Goal: Find specific page/section: Find specific page/section

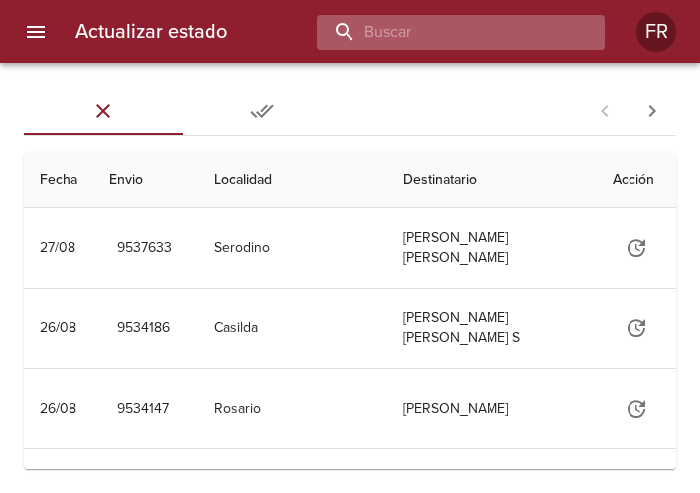
click at [478, 27] on input "buscar" at bounding box center [444, 32] width 254 height 35
type input "9517828"
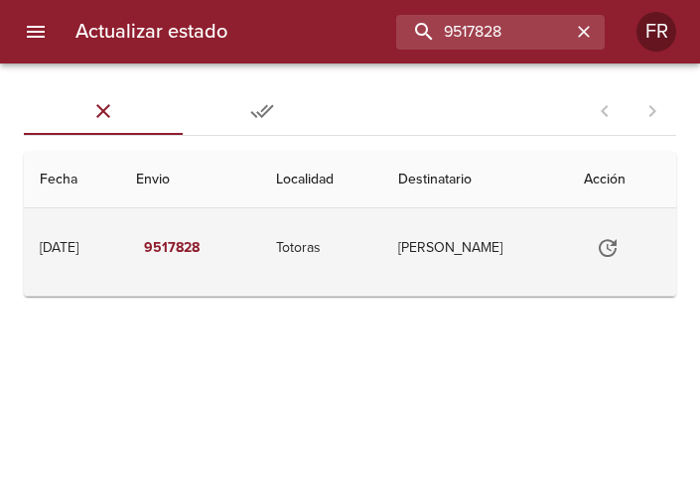
click at [452, 261] on td "[PERSON_NAME]" at bounding box center [475, 247] width 187 height 79
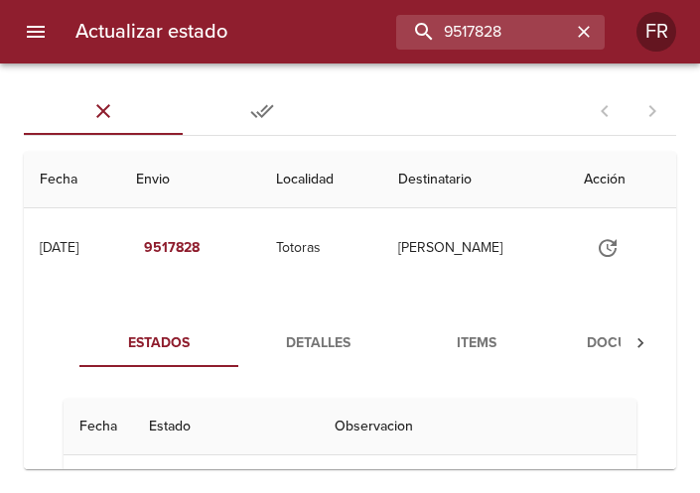
click at [336, 351] on span "Detalles" at bounding box center [317, 343] width 135 height 25
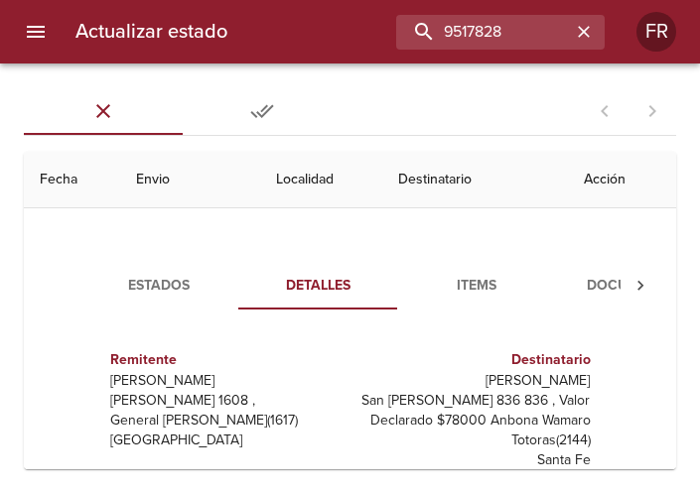
scroll to position [124, 0]
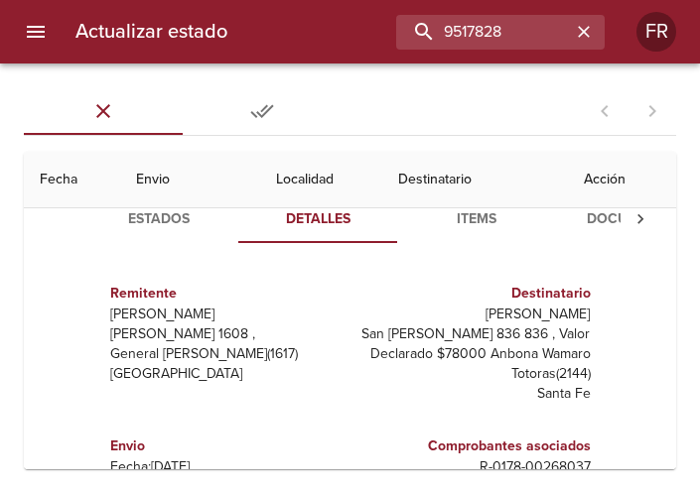
click at [577, 231] on span "Documentos" at bounding box center [635, 219] width 135 height 25
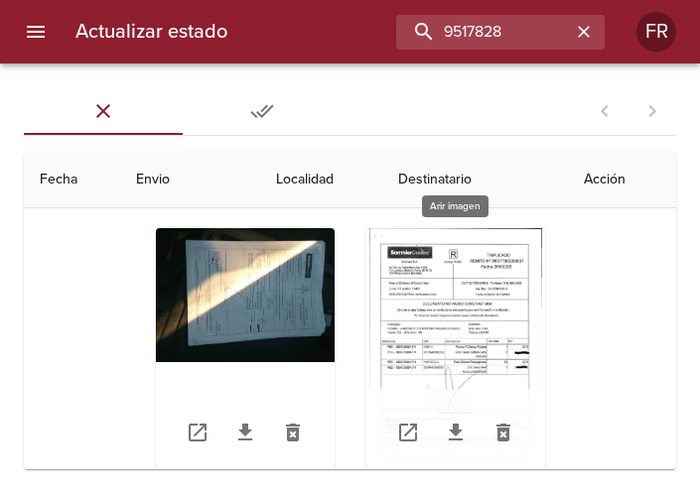
scroll to position [220, 0]
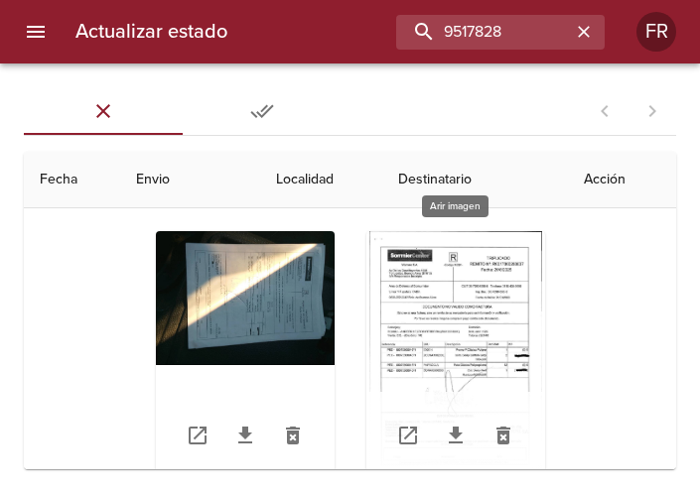
click at [428, 317] on div "Tabla de envíos del cliente" at bounding box center [455, 355] width 179 height 248
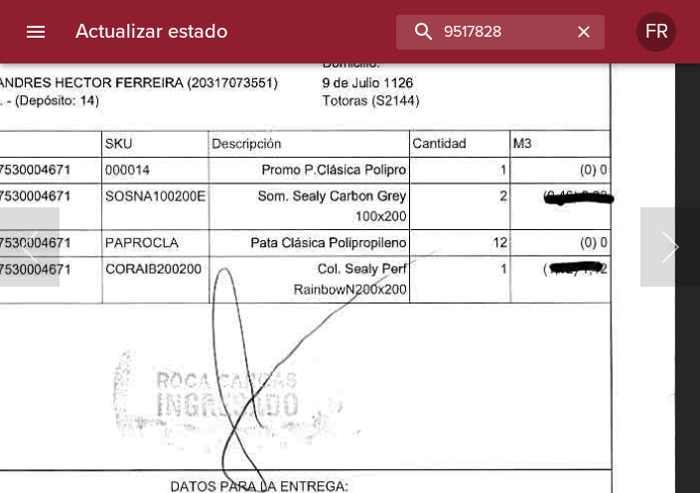
click at [365, 295] on img "Lightbox" at bounding box center [261, 196] width 830 height 1190
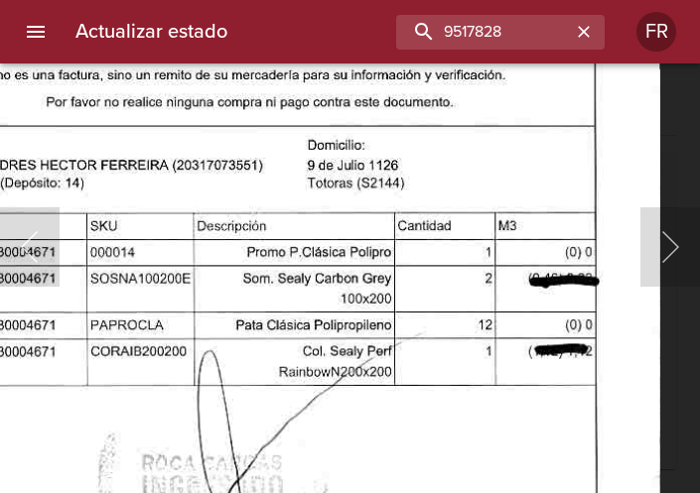
click at [457, 363] on img "Lightbox" at bounding box center [246, 278] width 830 height 1190
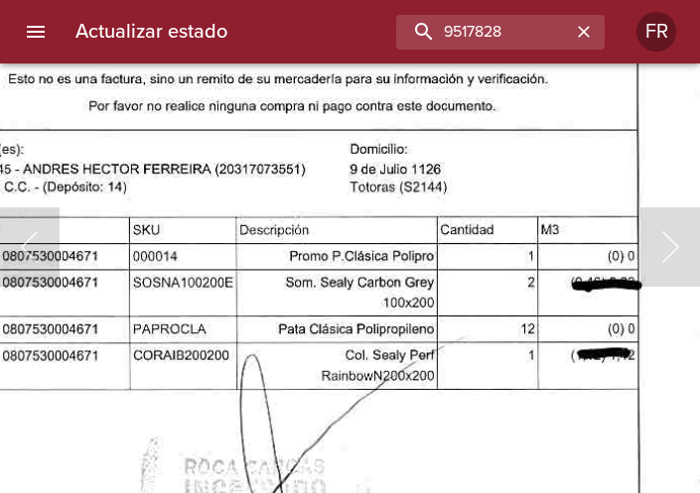
click at [340, 290] on img "Lightbox" at bounding box center [288, 282] width 830 height 1190
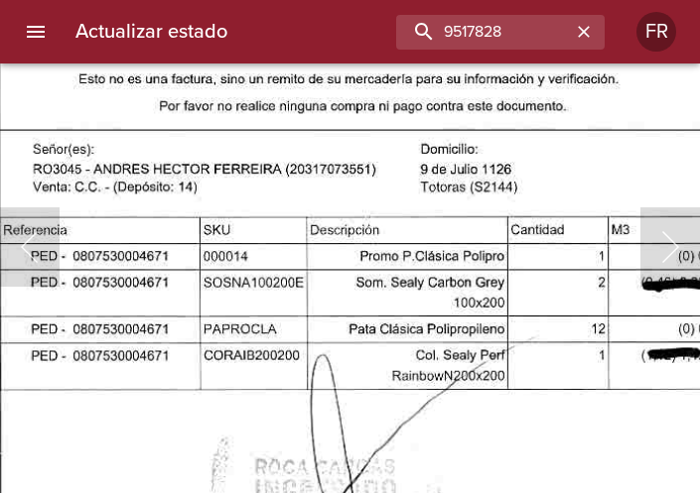
click at [287, 281] on img "Lightbox" at bounding box center [358, 282] width 830 height 1190
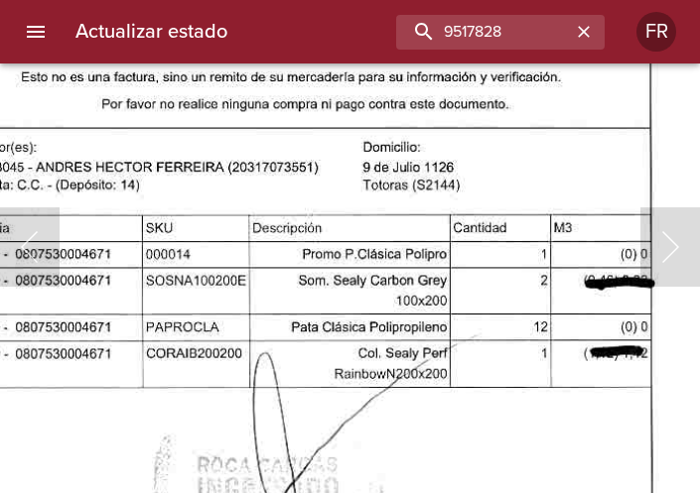
click at [374, 308] on img "Lightbox" at bounding box center [301, 280] width 830 height 1190
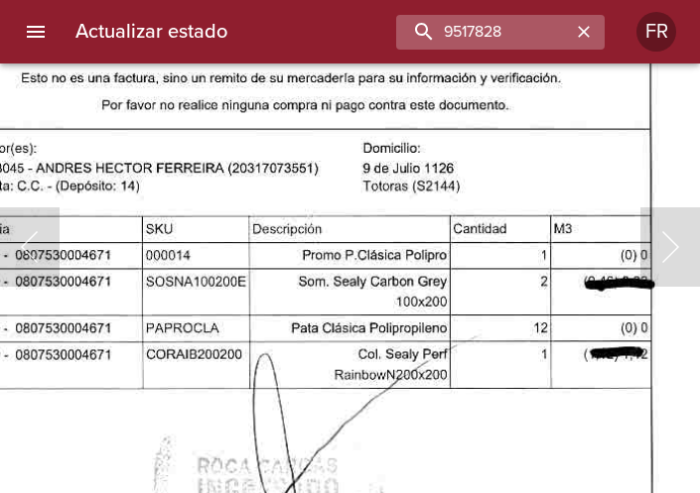
click at [577, 33] on icon "button" at bounding box center [584, 32] width 20 height 20
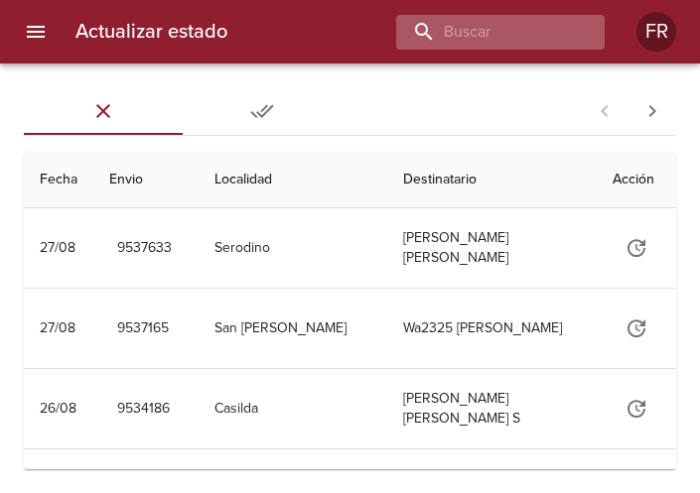
scroll to position [0, 0]
